Goal: Find specific page/section: Find specific page/section

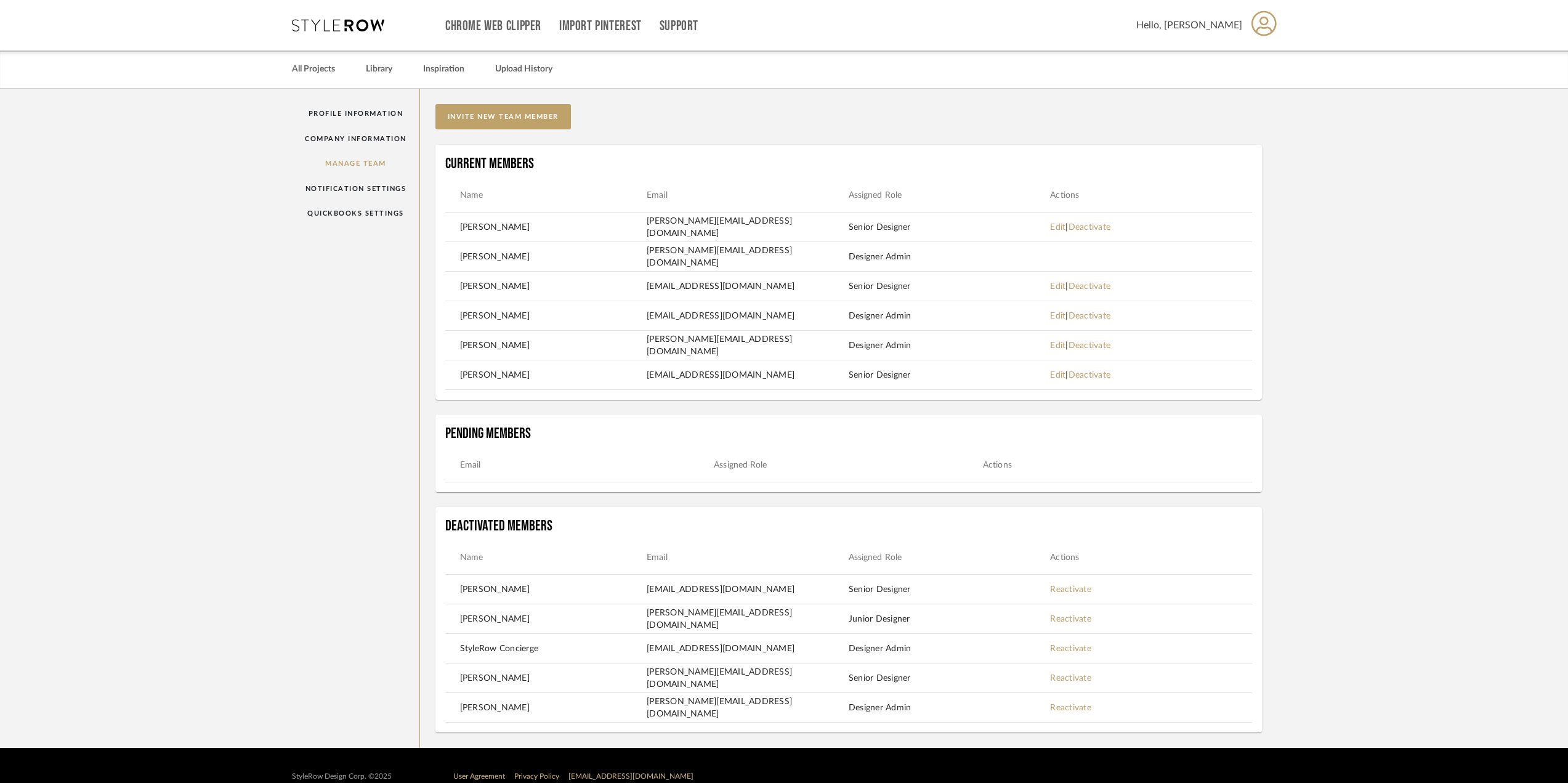
click at [1218, 31] on span "Hello, [PERSON_NAME]" at bounding box center [1189, 25] width 106 height 15
click at [1225, 62] on span "Profile" at bounding box center [1247, 60] width 81 height 11
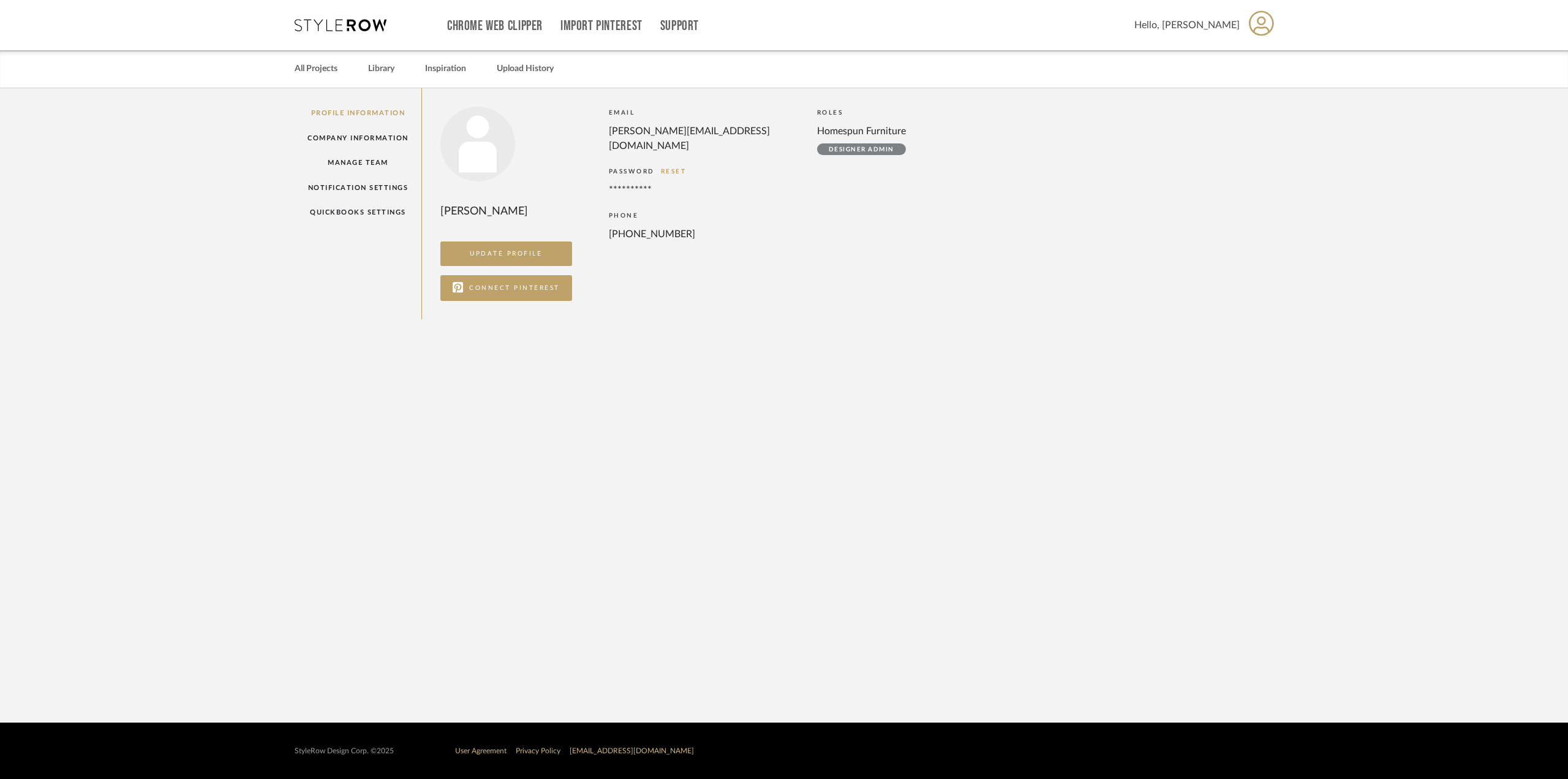
click at [1259, 29] on icon at bounding box center [1262, 23] width 25 height 26
click at [327, 69] on div at bounding box center [784, 390] width 1568 height 779
click at [327, 69] on link "All Projects" at bounding box center [316, 69] width 43 height 17
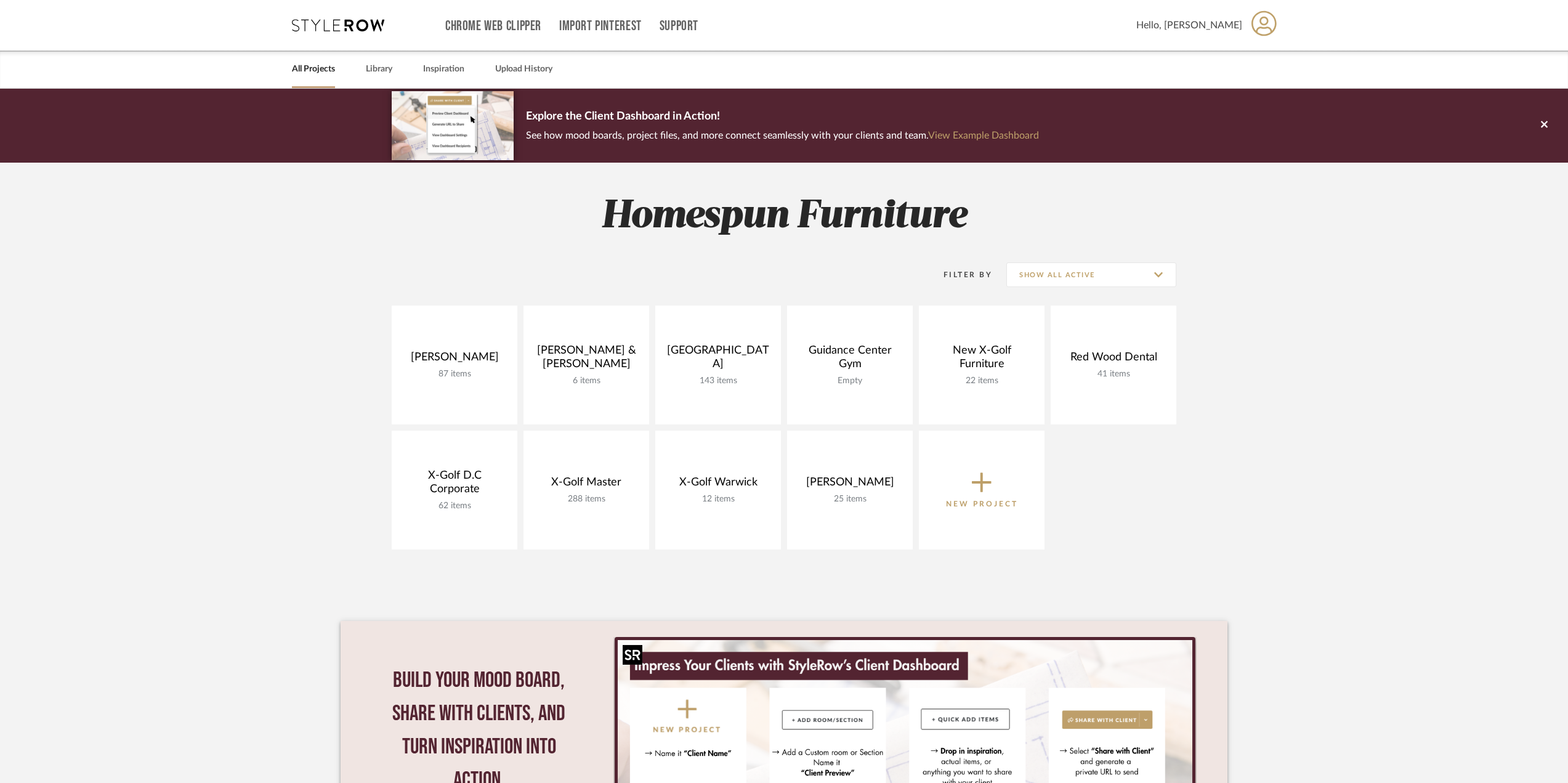
click at [750, 671] on img "0" at bounding box center [905, 726] width 575 height 173
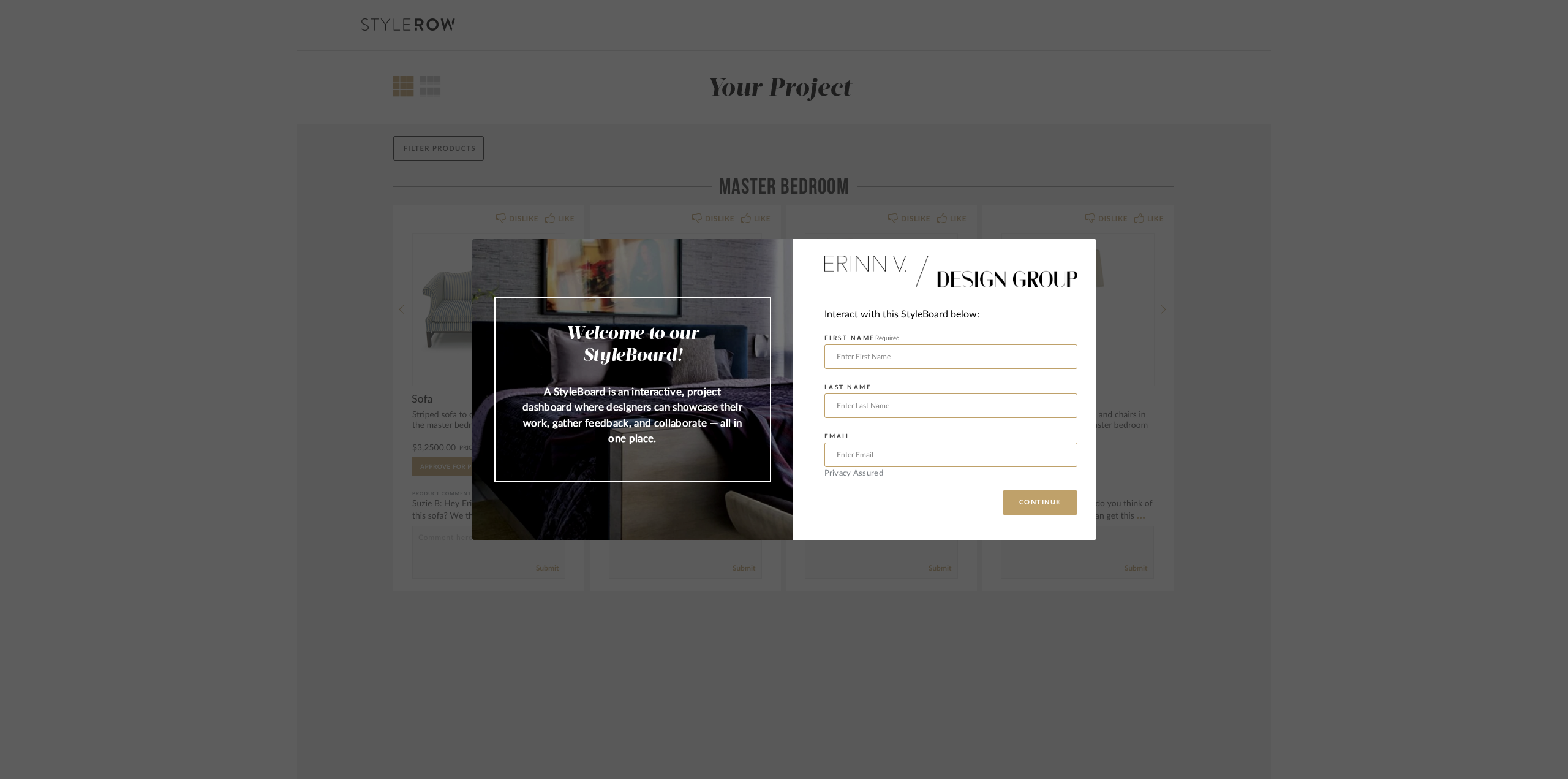
click at [922, 503] on div "Interact with this StyleBoard below: FIRST NAME Required LAST NAME EMAIL Privac…" at bounding box center [945, 390] width 303 height 301
click at [768, 578] on div "Welcome to our StyleBoard! A StyleBoard is an interactive, project dashboard wh…" at bounding box center [784, 390] width 1568 height 779
